Goal: Go to known website: Access a specific website the user already knows

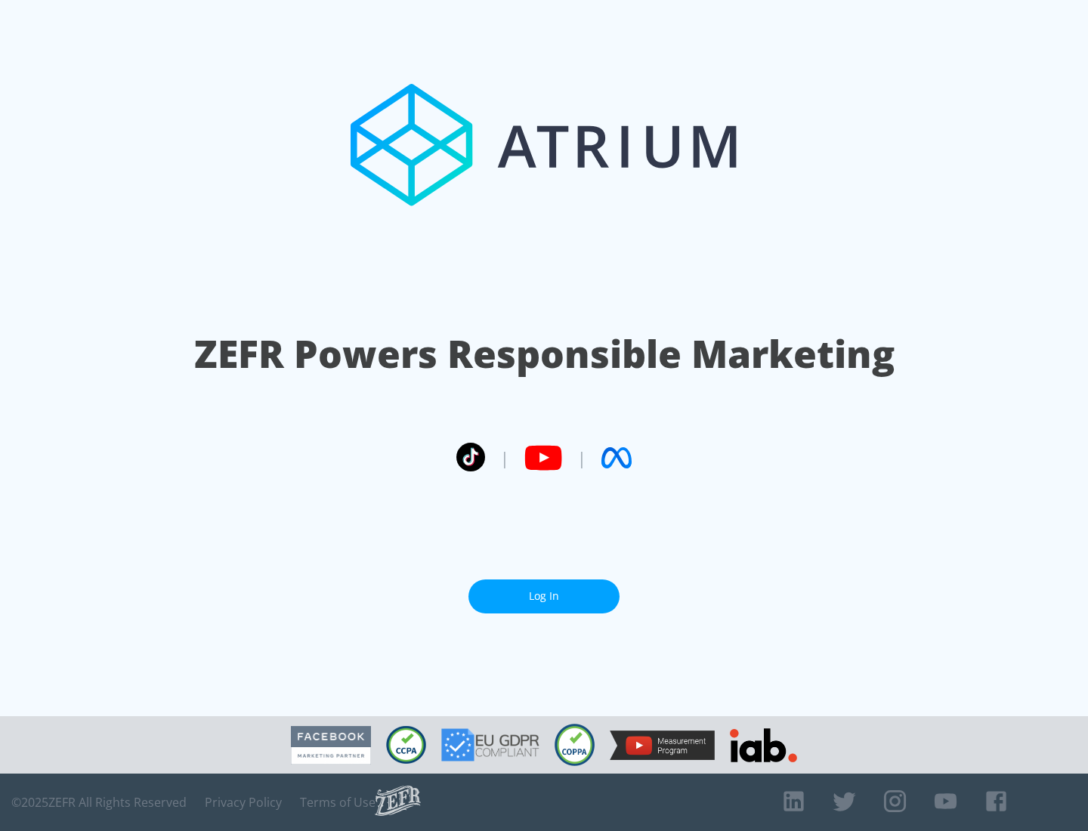
click at [544, 596] on link "Log In" at bounding box center [543, 597] width 151 height 34
